Goal: Information Seeking & Learning: Learn about a topic

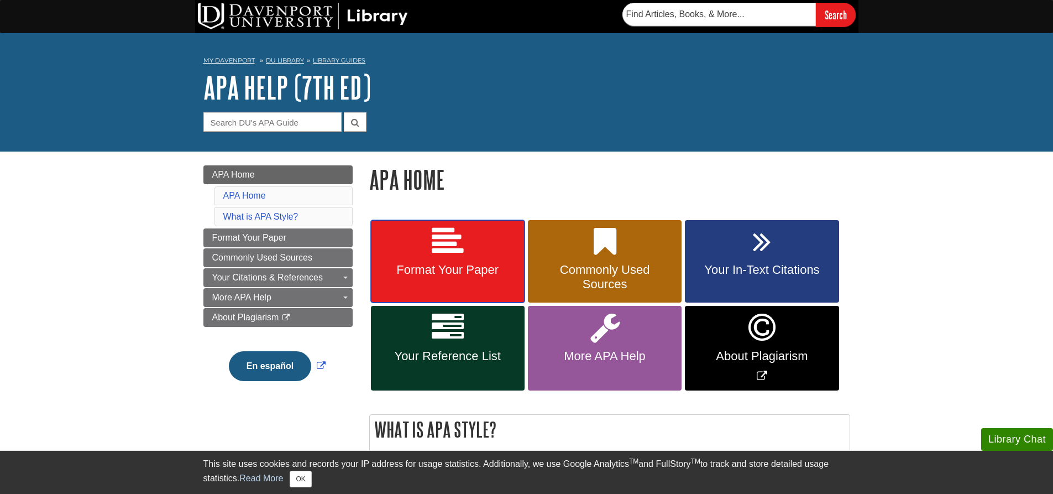
click at [459, 276] on span "Format Your Paper" at bounding box center [447, 270] width 137 height 14
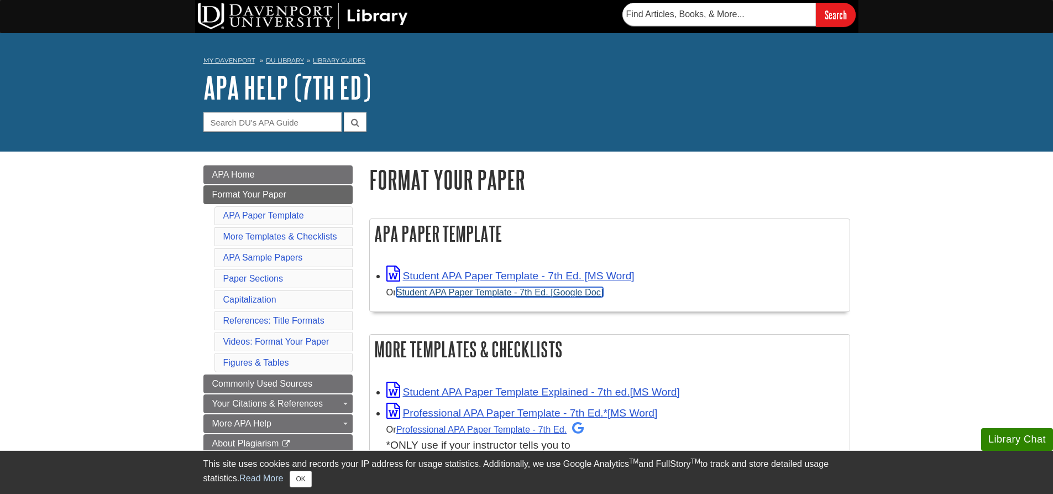
click at [453, 291] on link "Student APA Paper Template - 7th Ed. [Google Doc]" at bounding box center [499, 292] width 207 height 10
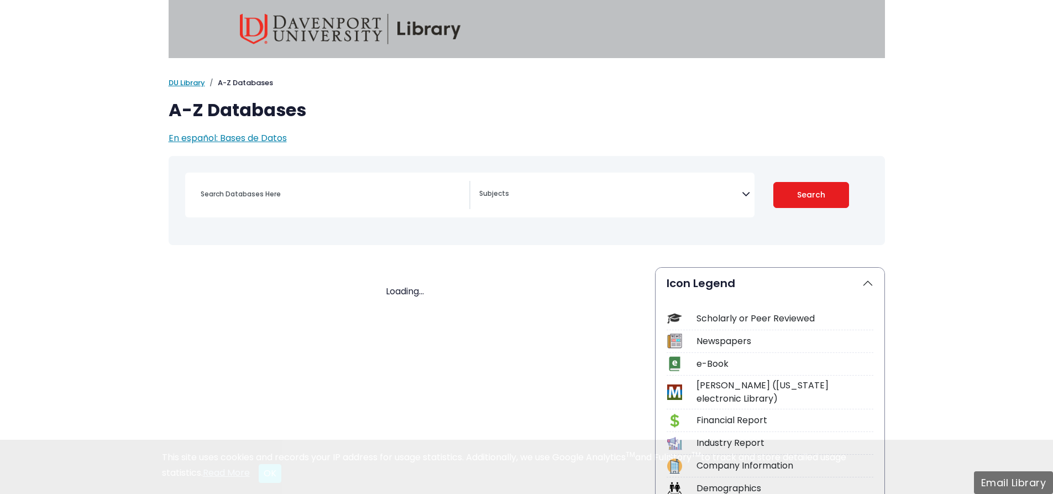
select select "Database Subject Filter"
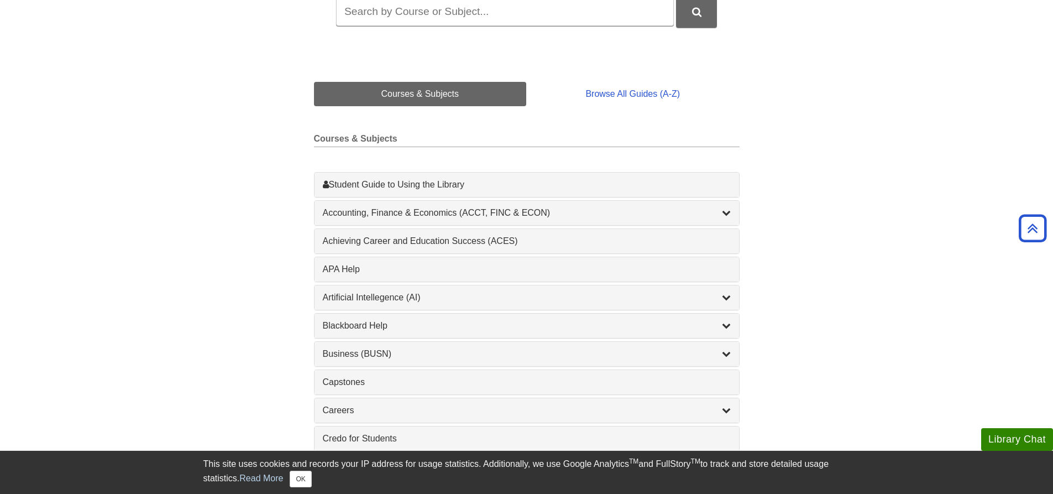
scroll to position [111, 0]
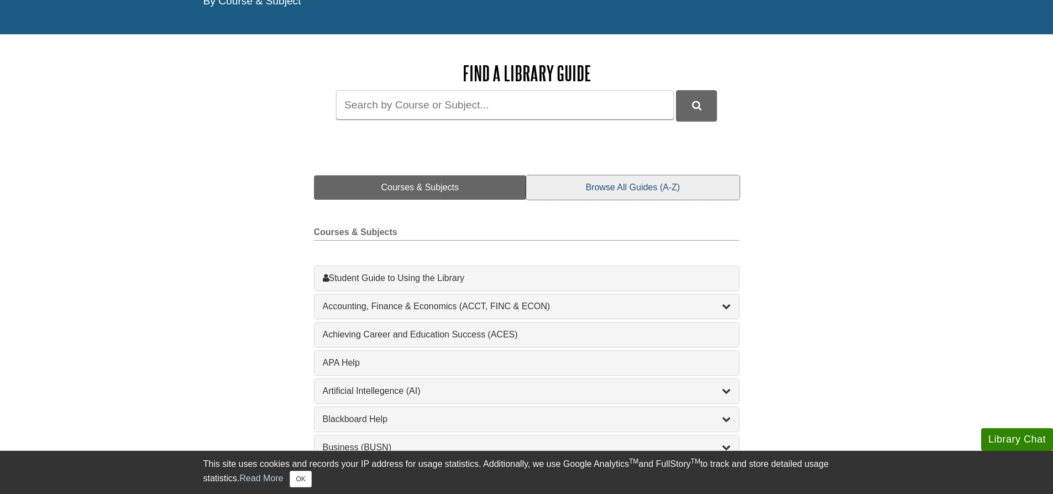
click at [627, 175] on link "Browse All Guides (A-Z)" at bounding box center [632, 187] width 213 height 24
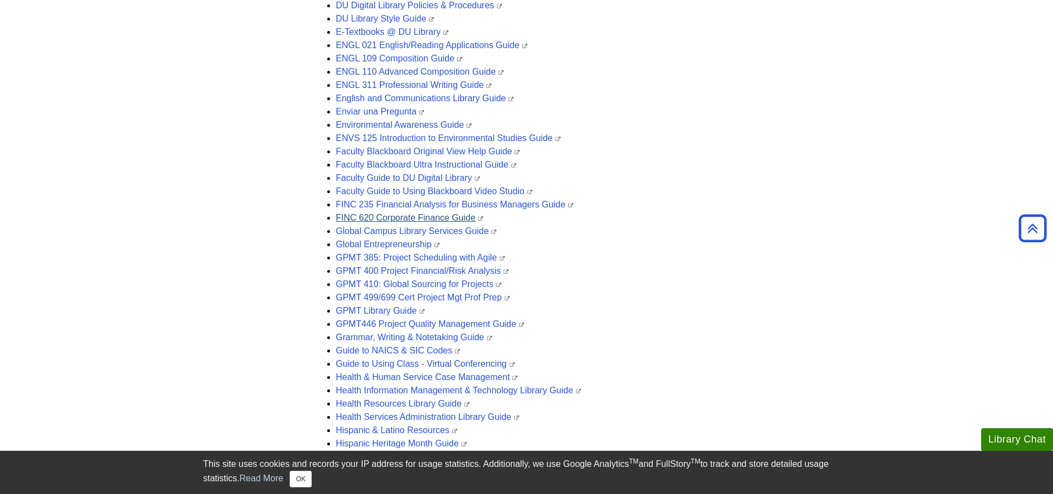
scroll to position [1105, 0]
click at [408, 221] on link "FINC 620 Corporate Finance Guide" at bounding box center [410, 217] width 148 height 9
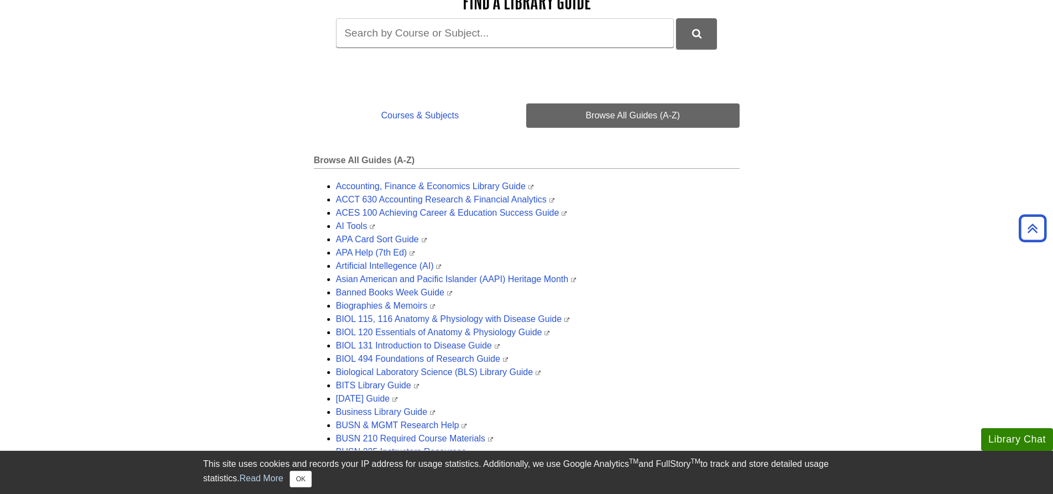
scroll to position [55, 0]
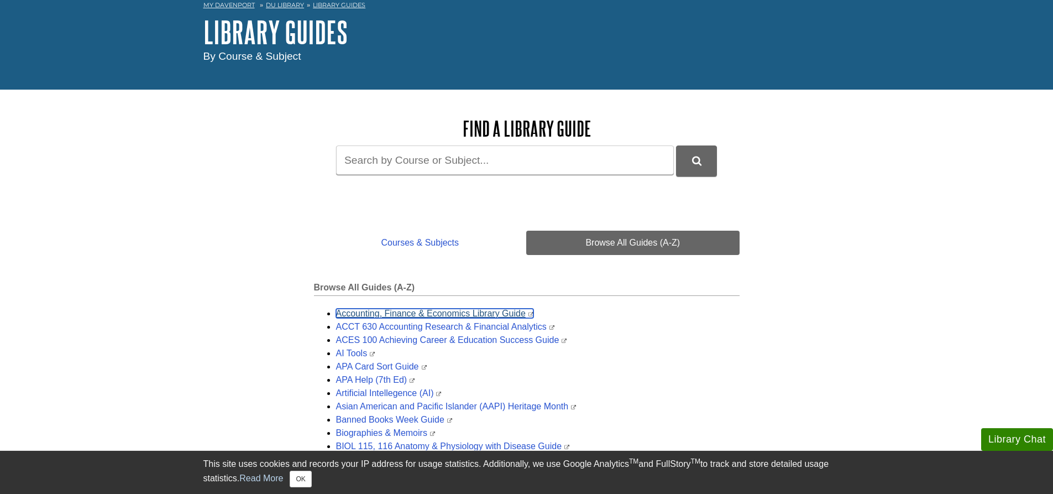
click at [390, 317] on link "Accounting, Finance & Economics Library Guide" at bounding box center [434, 312] width 197 height 9
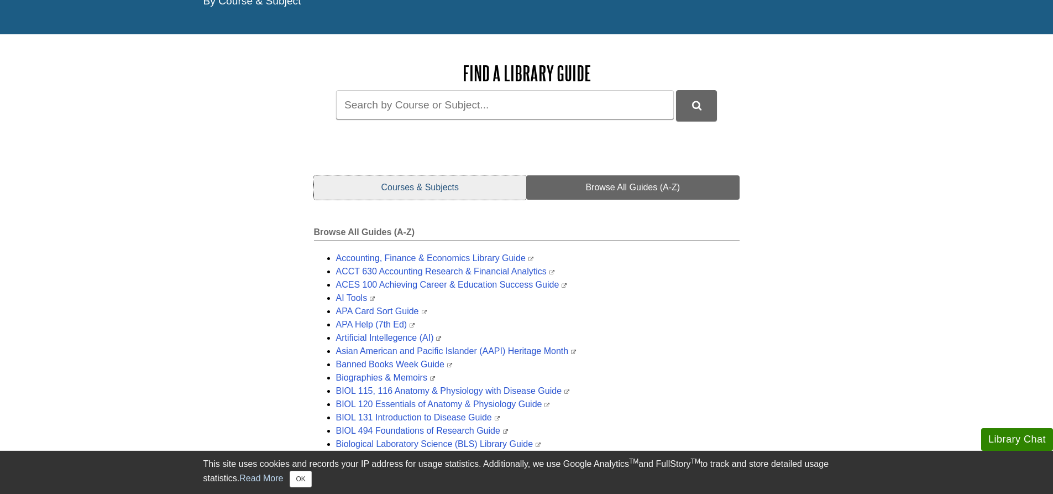
click at [459, 188] on link "Courses & Subjects" at bounding box center [420, 187] width 213 height 24
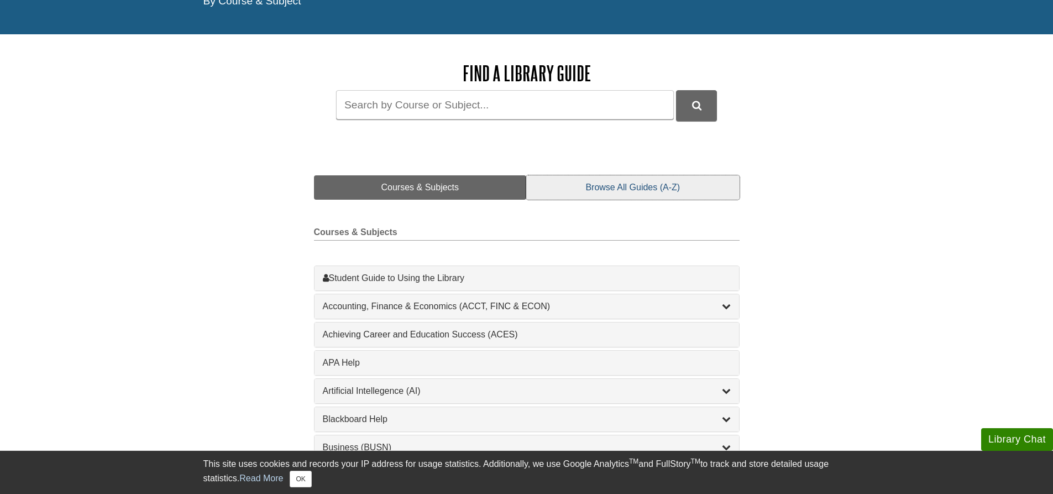
click at [583, 193] on link "Browse All Guides (A-Z)" at bounding box center [632, 187] width 213 height 24
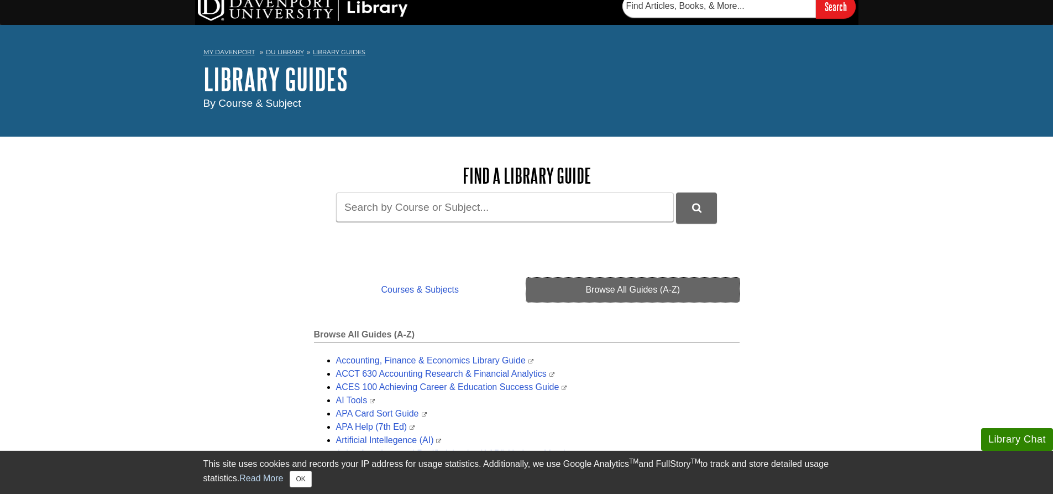
scroll to position [0, 0]
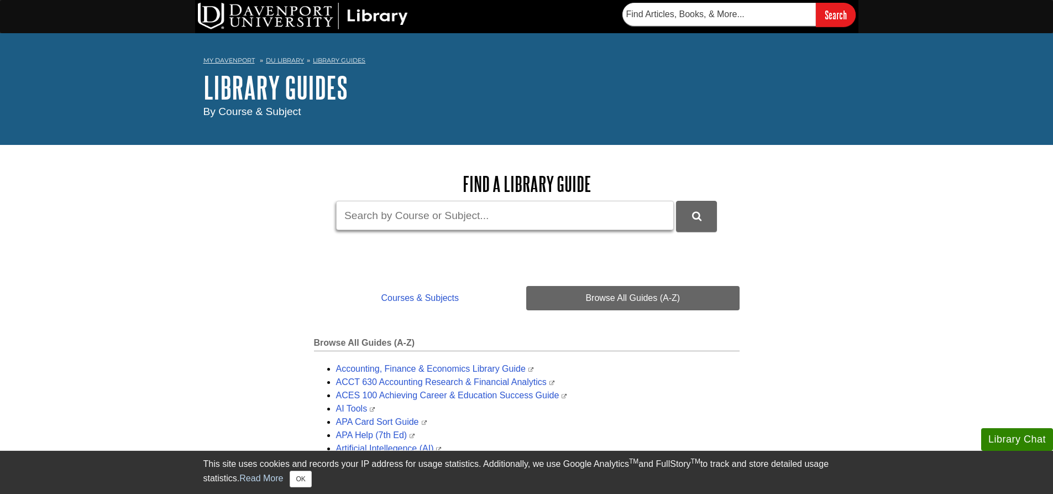
click at [414, 213] on input "Guide Search Terms" at bounding box center [505, 215] width 338 height 29
type input "FINC 220"
click at [676, 201] on button "DU Library Guides Search" at bounding box center [696, 216] width 41 height 30
drag, startPoint x: 402, startPoint y: 212, endPoint x: 136, endPoint y: 188, distance: 266.9
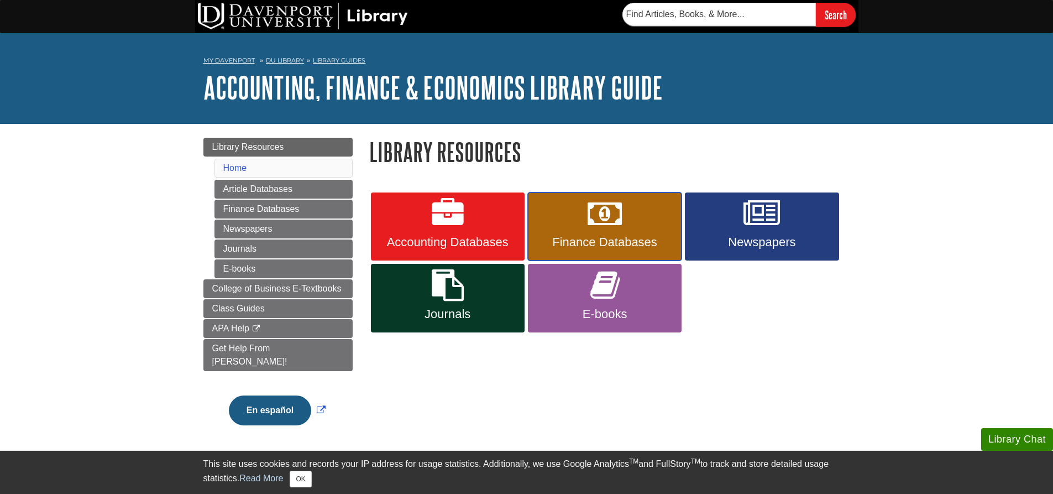
click at [646, 230] on link "Finance Databases" at bounding box center [605, 226] width 154 height 69
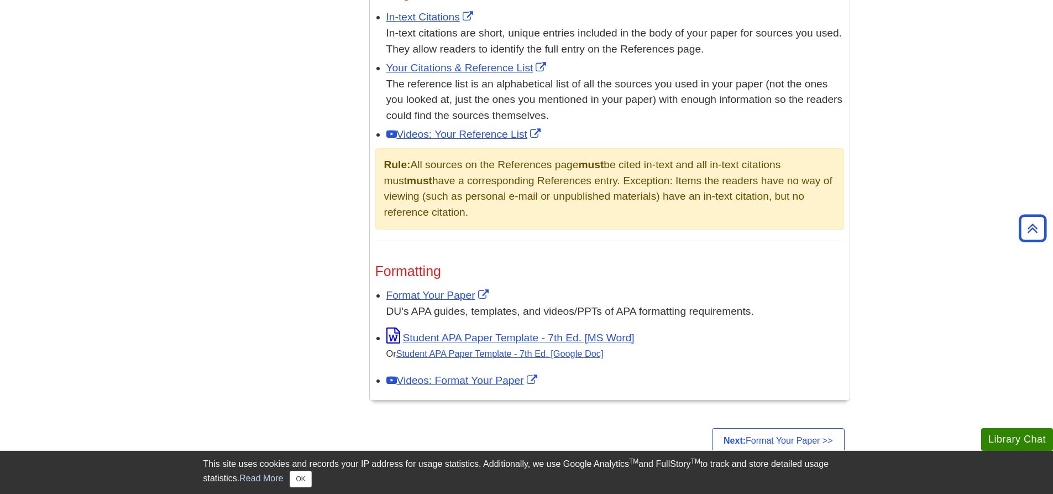
scroll to position [719, 0]
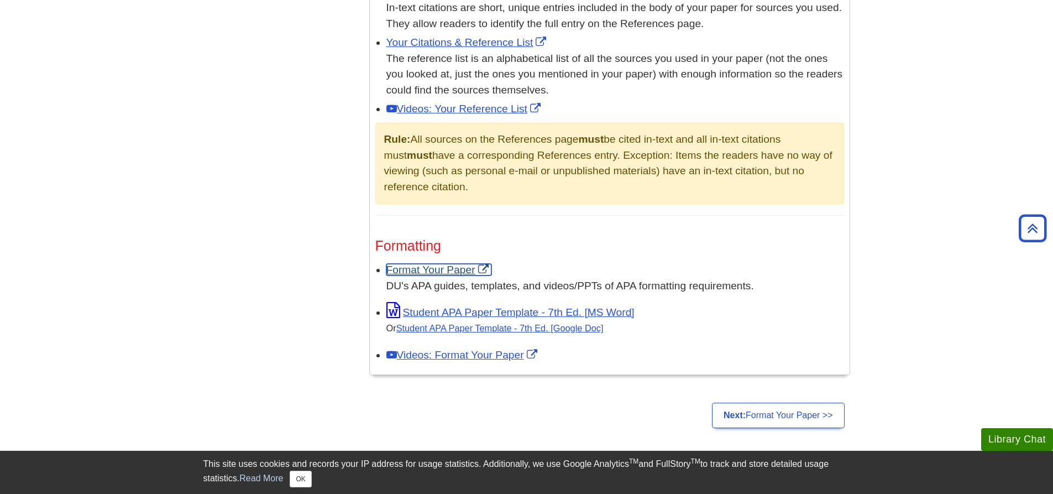
click at [410, 265] on link "Format Your Paper" at bounding box center [438, 270] width 105 height 12
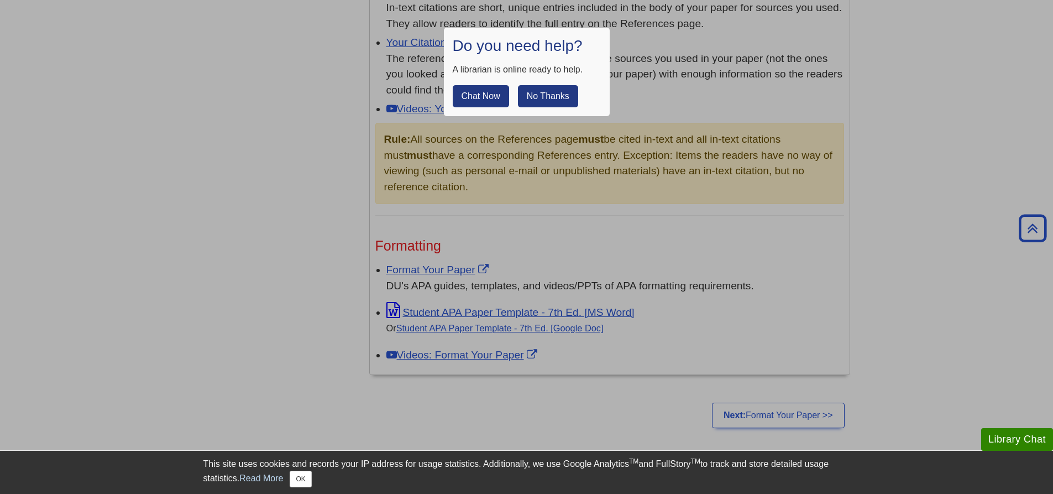
click at [543, 92] on button "No Thanks" at bounding box center [548, 96] width 60 height 22
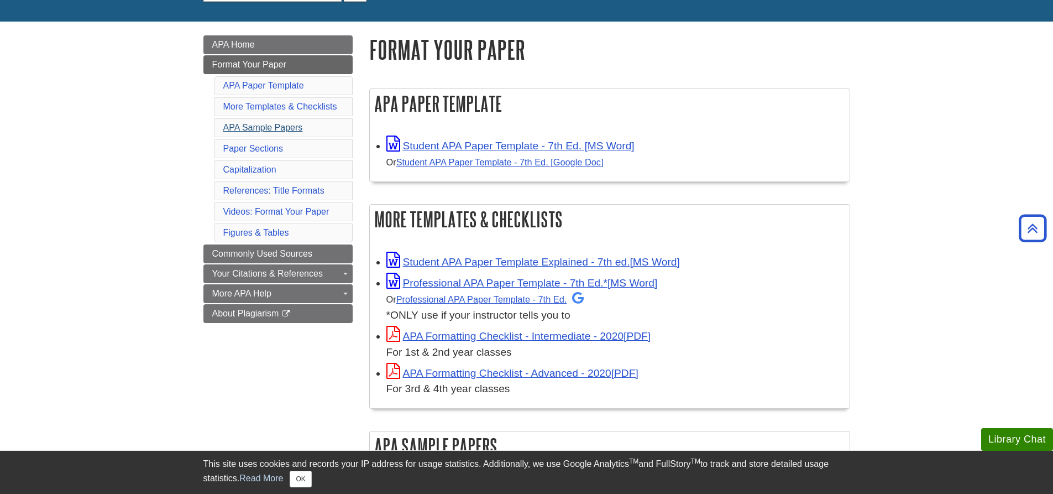
scroll to position [111, 0]
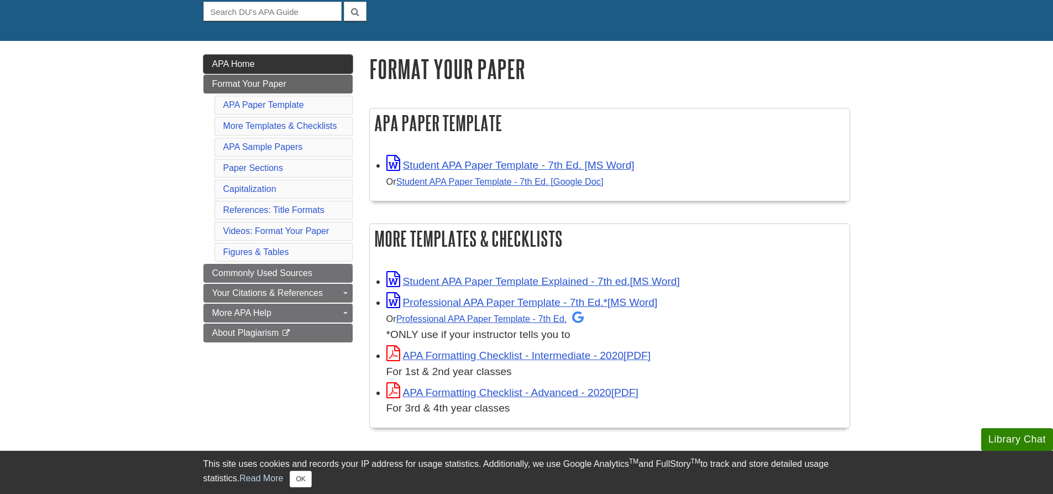
click at [299, 62] on link "APA Home" at bounding box center [277, 64] width 149 height 19
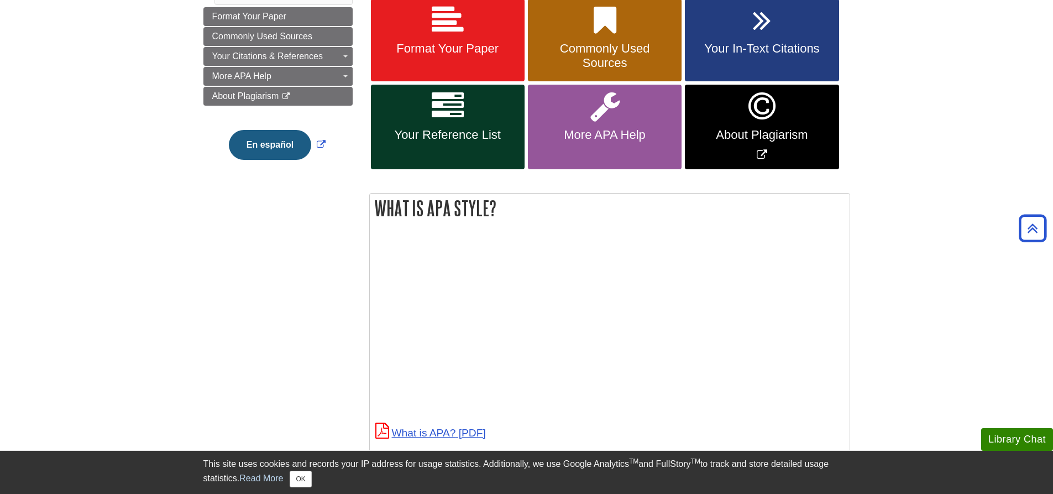
scroll to position [166, 0]
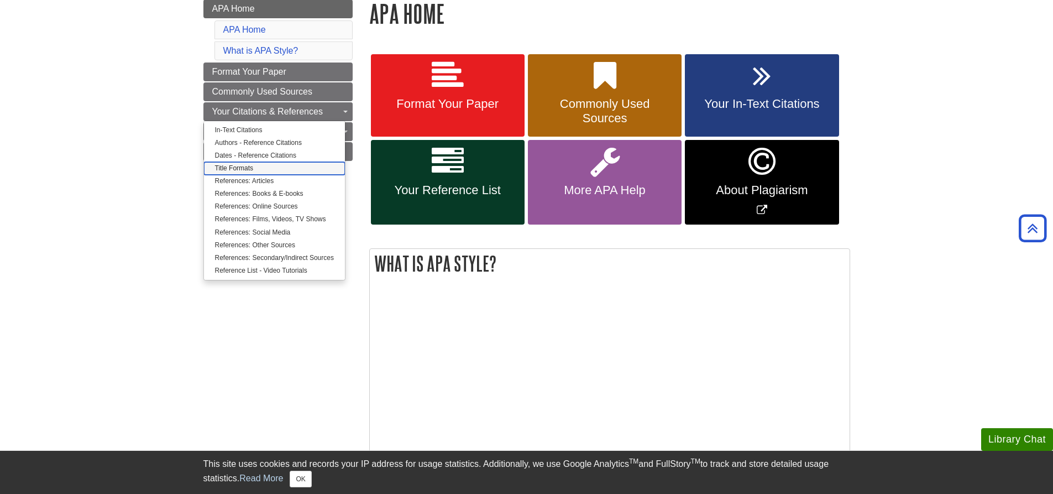
click at [258, 171] on link "Title Formats" at bounding box center [274, 168] width 141 height 13
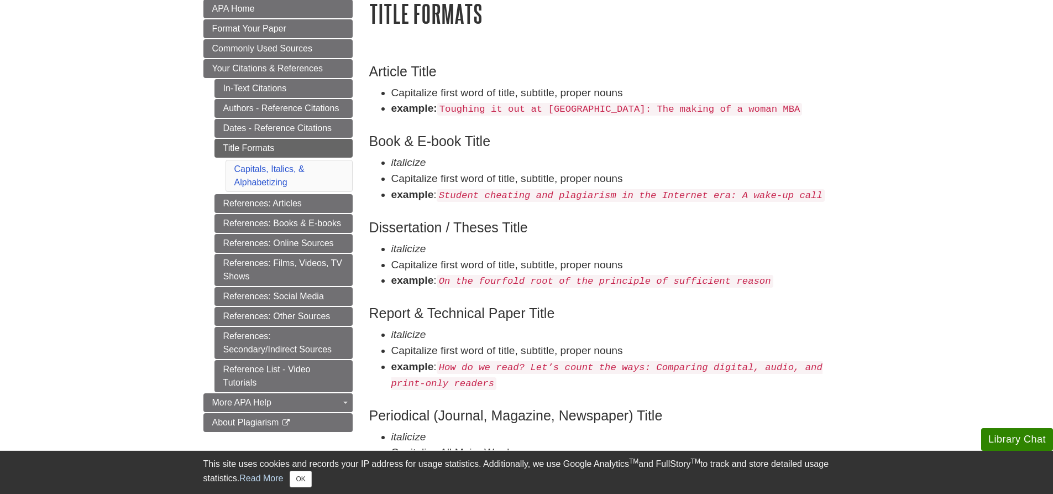
scroll to position [332, 0]
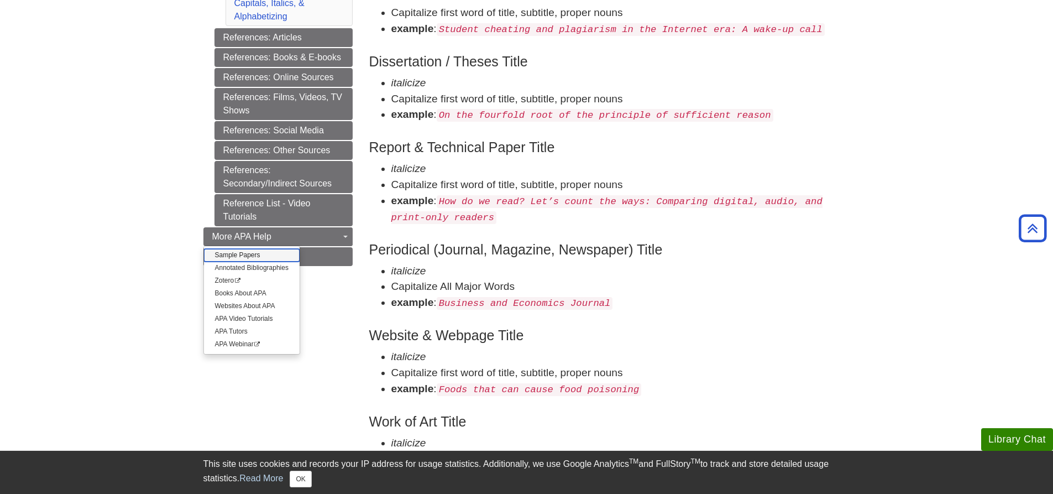
click at [254, 255] on link "Sample Papers" at bounding box center [252, 255] width 96 height 13
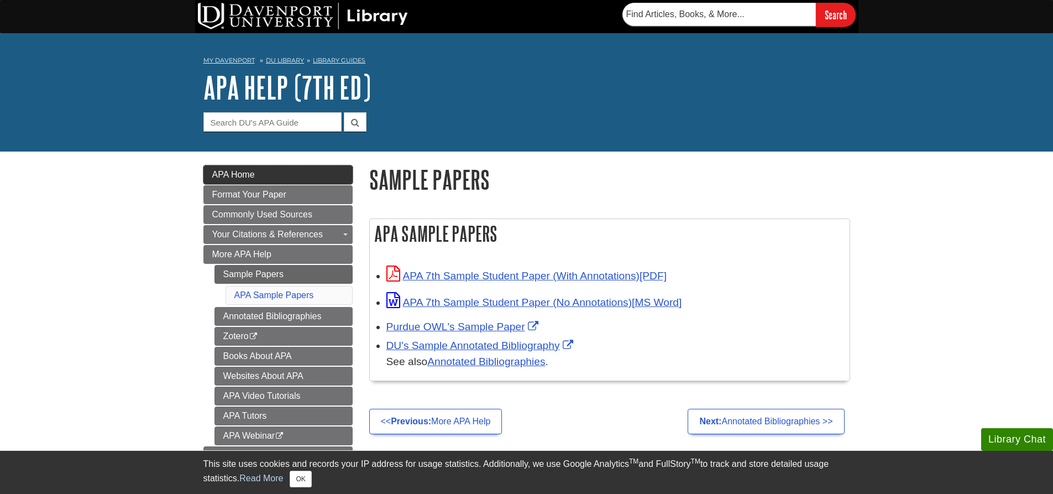
click at [240, 177] on span "APA Home" at bounding box center [233, 174] width 43 height 9
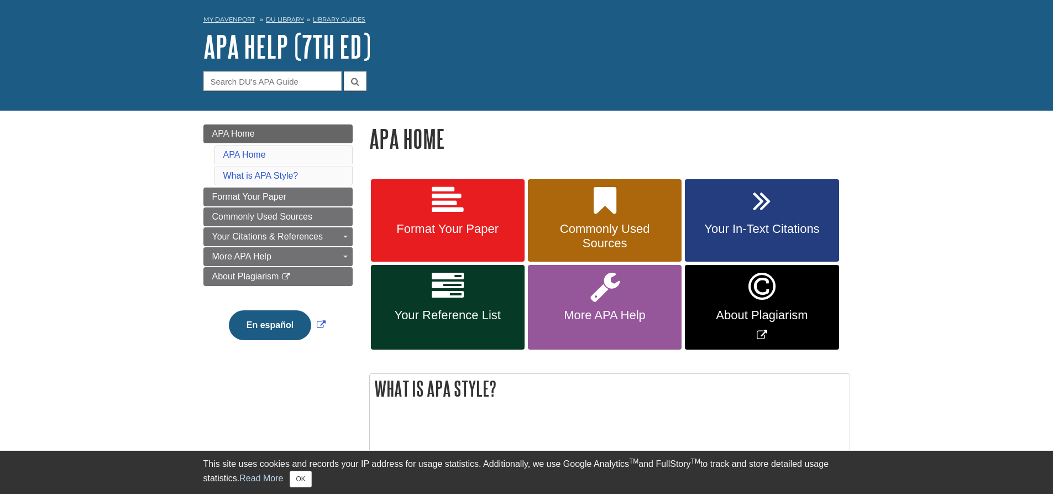
scroll to position [111, 0]
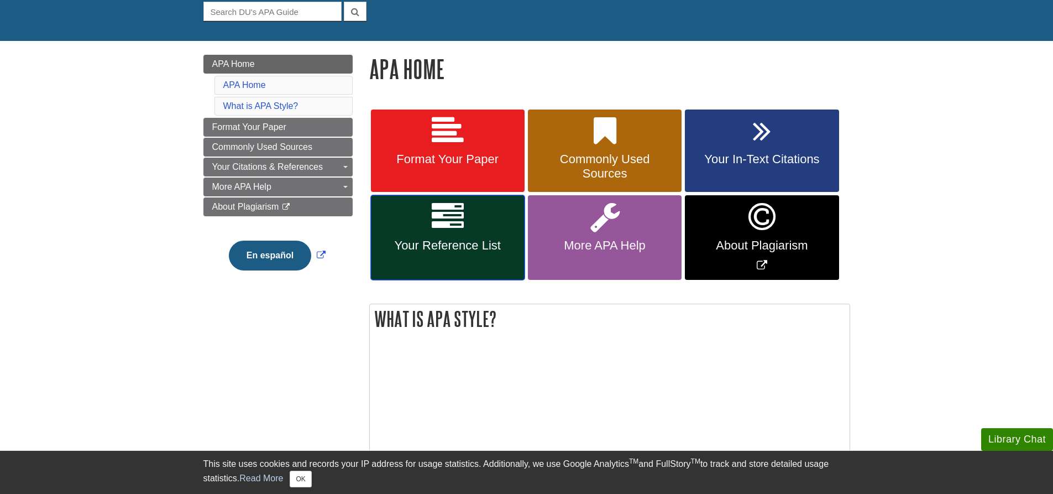
click at [512, 233] on link "Your Reference List" at bounding box center [448, 237] width 154 height 85
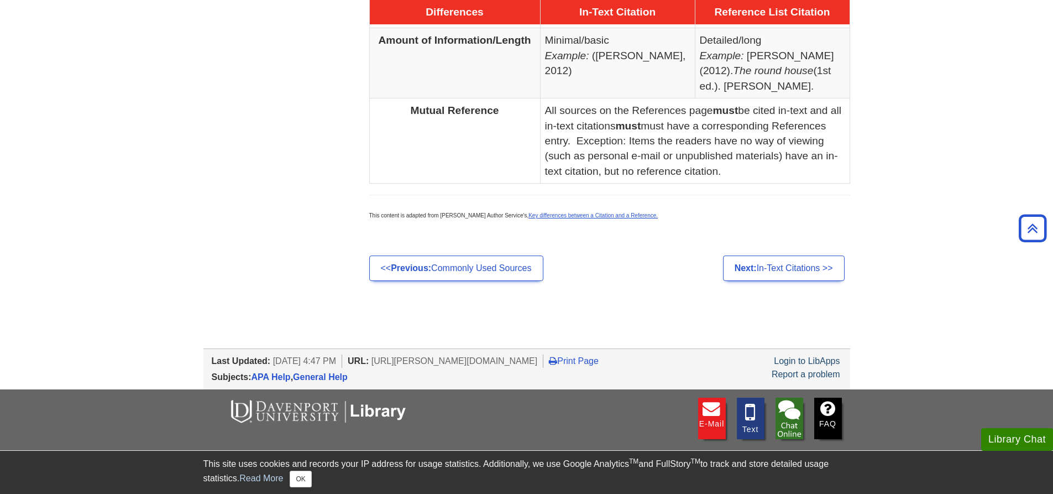
scroll to position [719, 0]
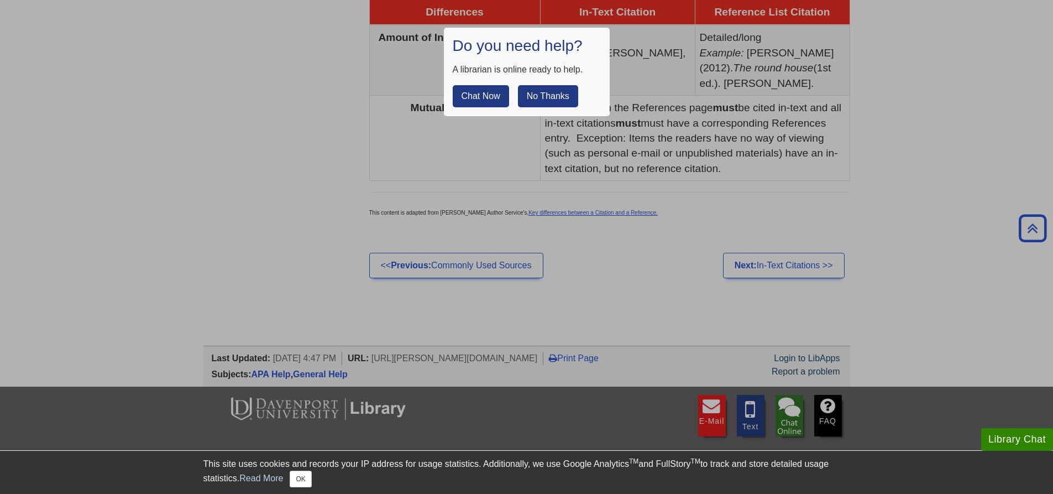
click at [546, 93] on button "No Thanks" at bounding box center [548, 96] width 60 height 22
